Goal: Find specific page/section: Find specific page/section

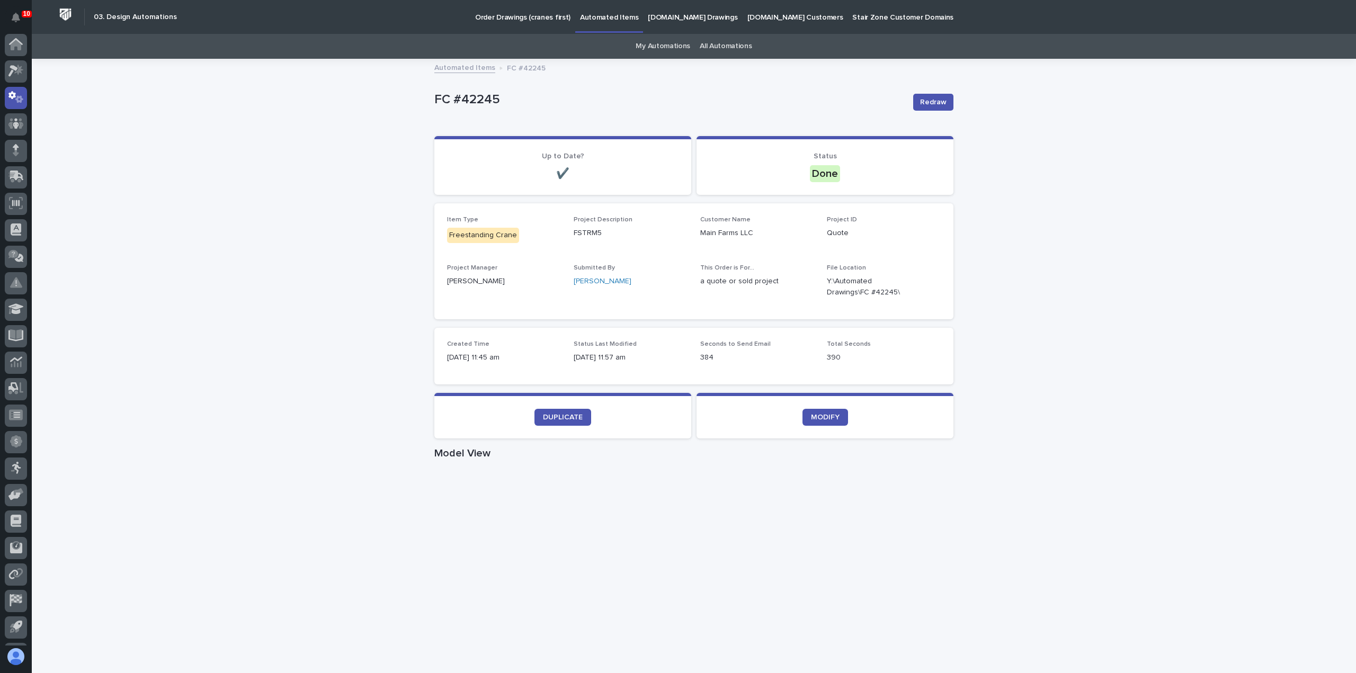
scroll to position [23, 0]
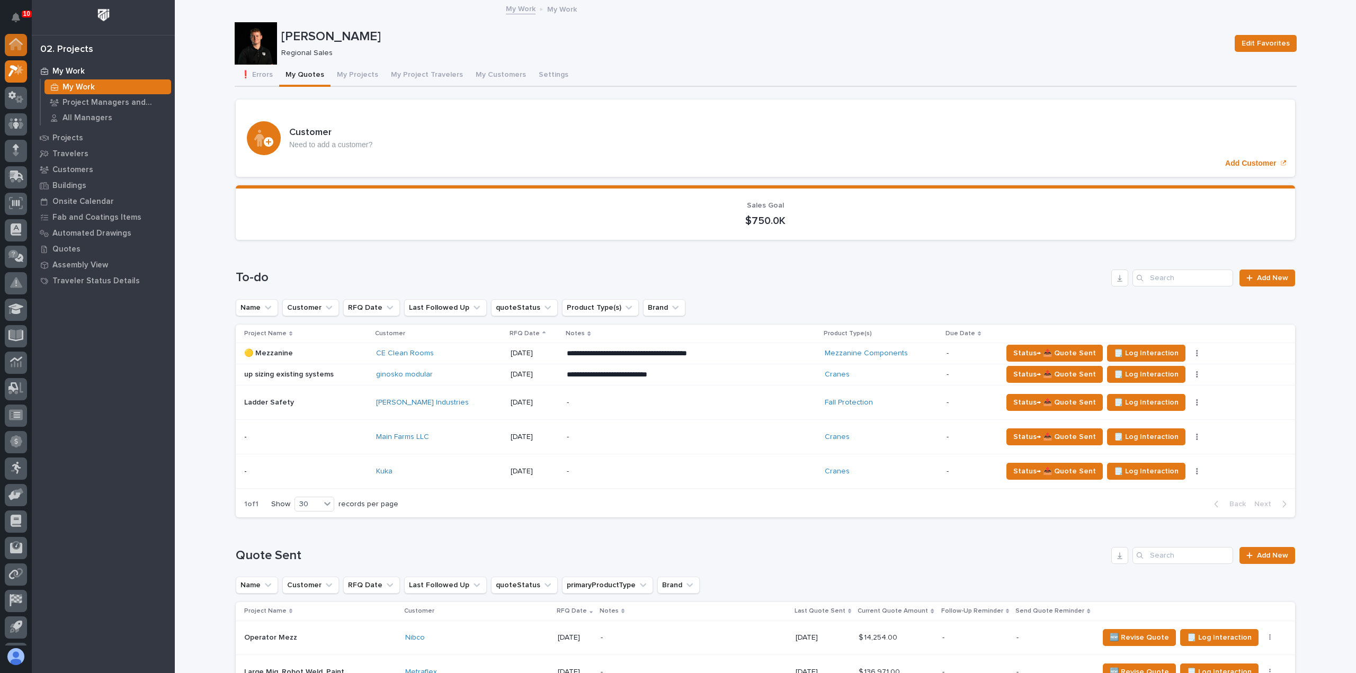
click at [15, 51] on div at bounding box center [16, 45] width 22 height 22
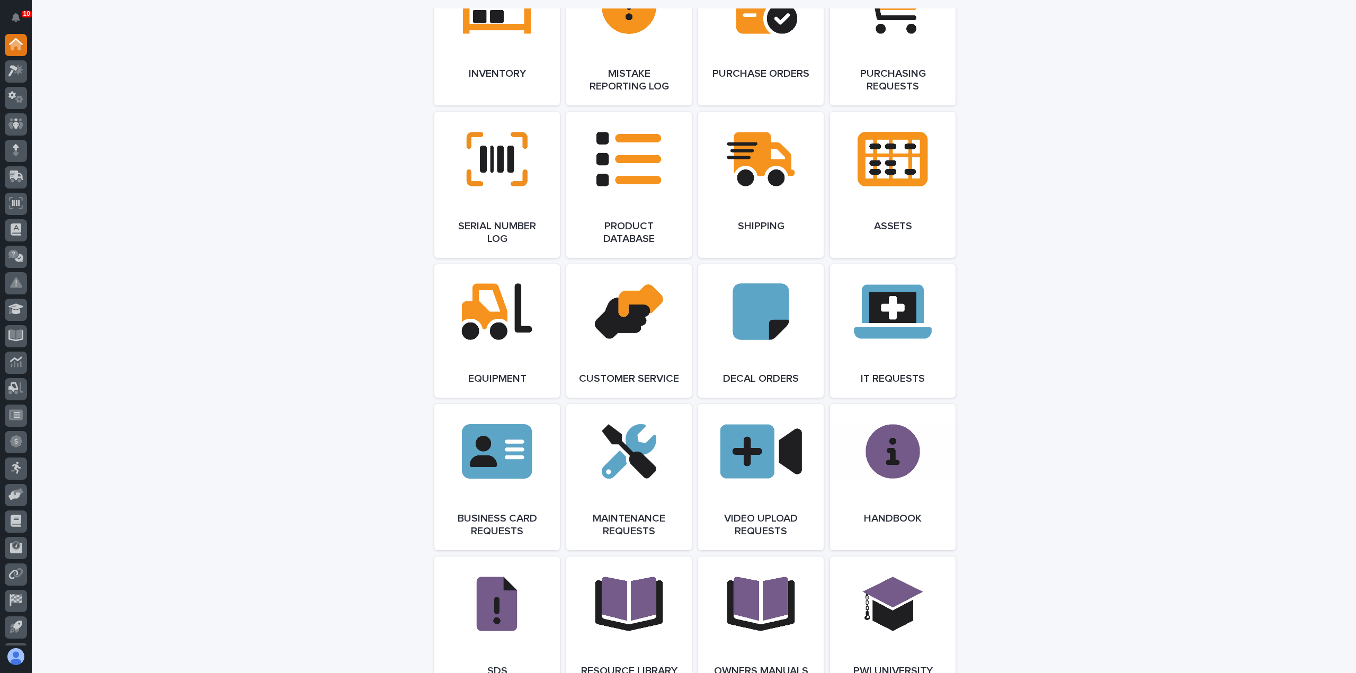
scroll to position [1642, 0]
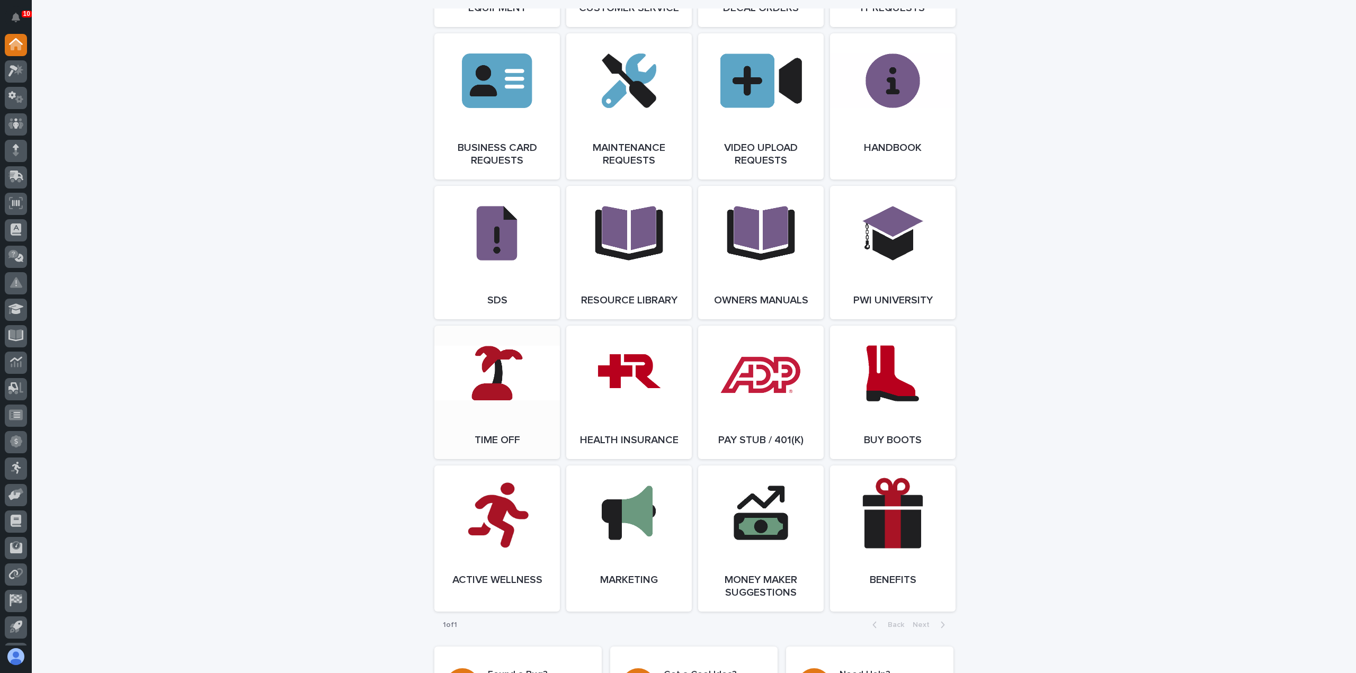
click at [485, 429] on link "Open Link" at bounding box center [497, 392] width 126 height 133
